Goal: Information Seeking & Learning: Learn about a topic

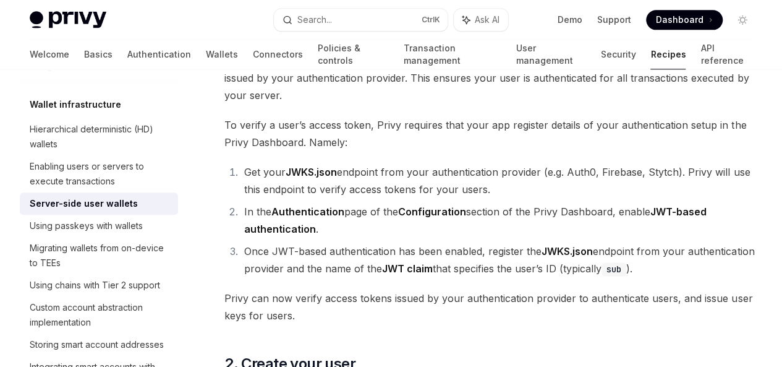
scroll to position [720, 0]
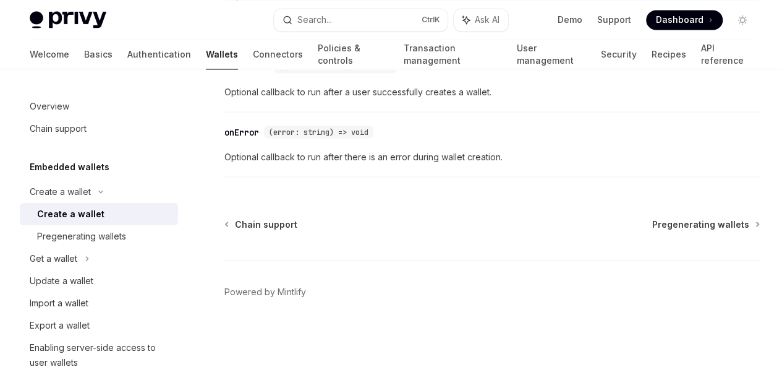
scroll to position [1243, 0]
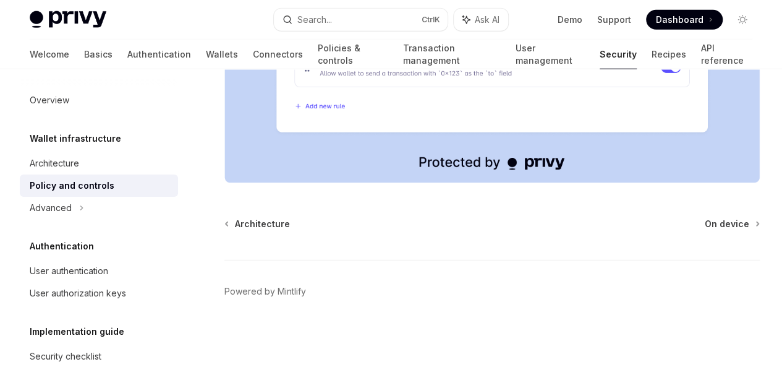
scroll to position [1765, 0]
click at [84, 150] on div "Wallet infrastructure Architecture Policy and controls Advanced" at bounding box center [99, 175] width 158 height 88
click at [84, 164] on div "Architecture" at bounding box center [100, 163] width 141 height 15
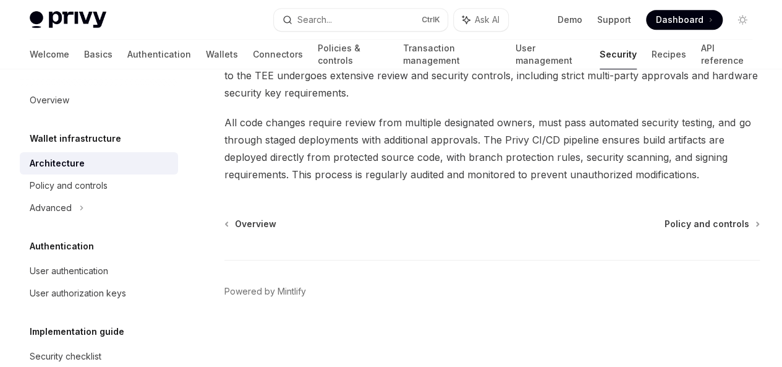
scroll to position [3020, 0]
click at [90, 207] on div "Advanced" at bounding box center [99, 208] width 158 height 22
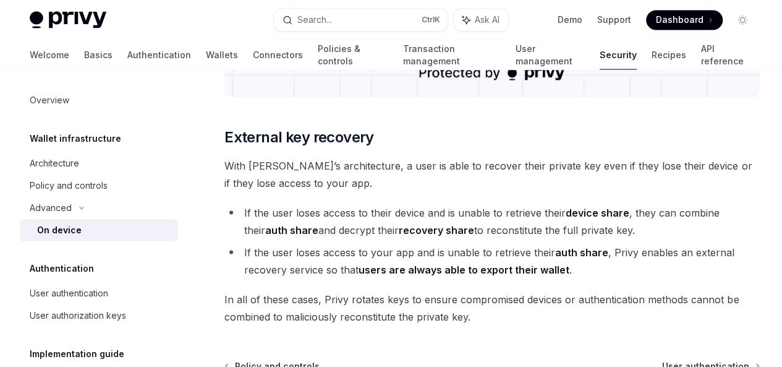
scroll to position [3484, 0]
click at [125, 182] on div "Policy and controls" at bounding box center [100, 185] width 141 height 15
type textarea "*"
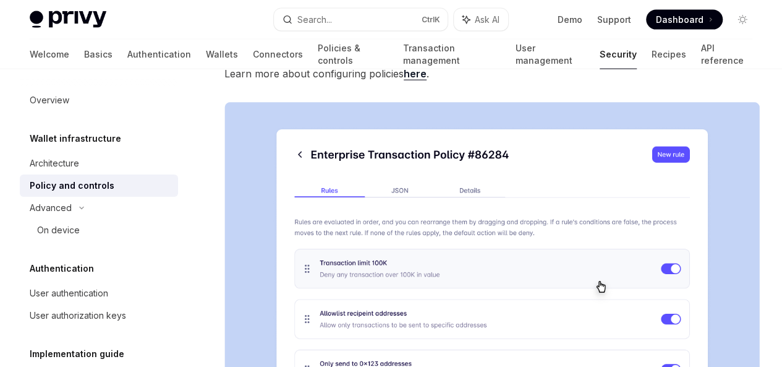
scroll to position [1381, 0]
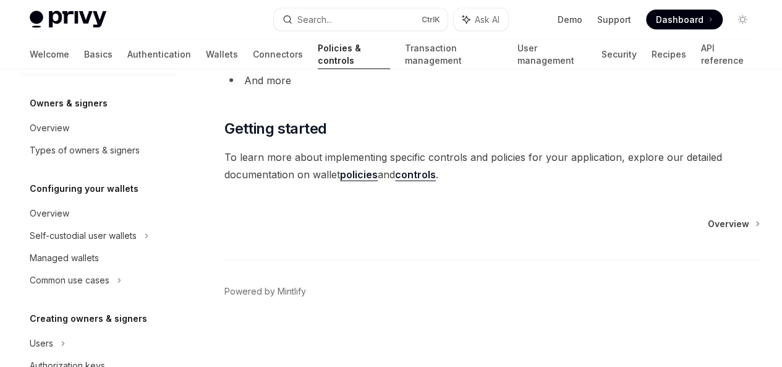
scroll to position [1249, 0]
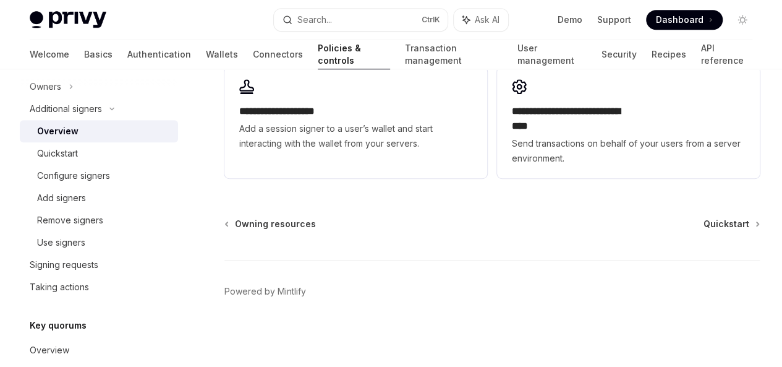
scroll to position [413, 0]
